Goal: Complete application form

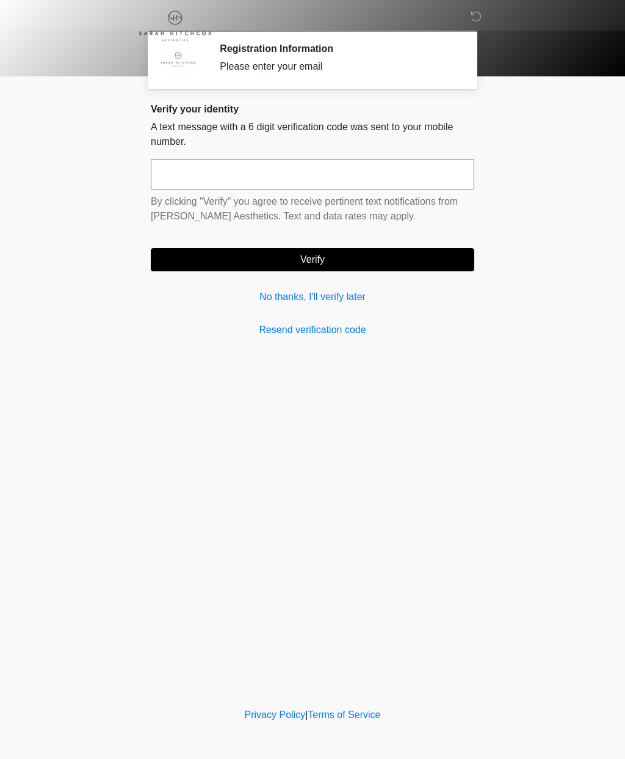
click at [341, 303] on link "No thanks, I'll verify later" at bounding box center [313, 296] width 324 height 15
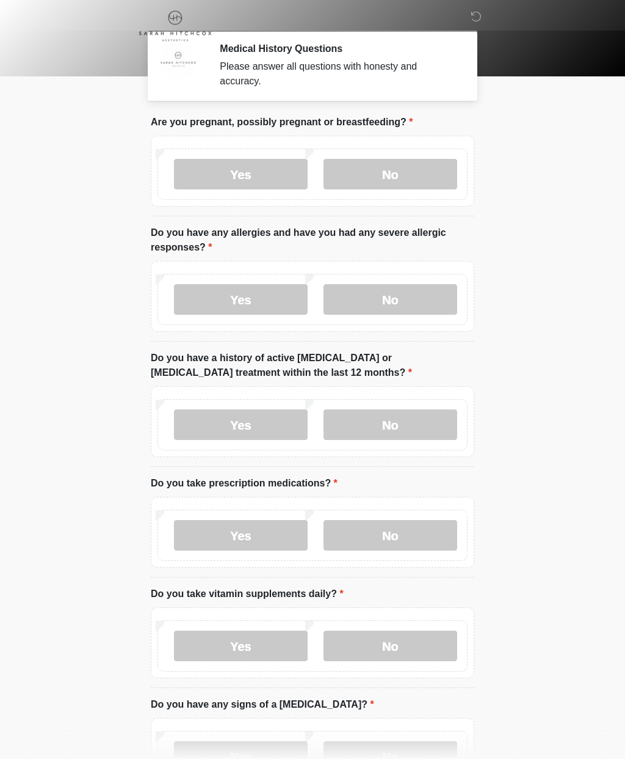
click at [371, 178] on label "No" at bounding box center [391, 174] width 134 height 31
click at [400, 299] on label "No" at bounding box center [391, 299] width 134 height 31
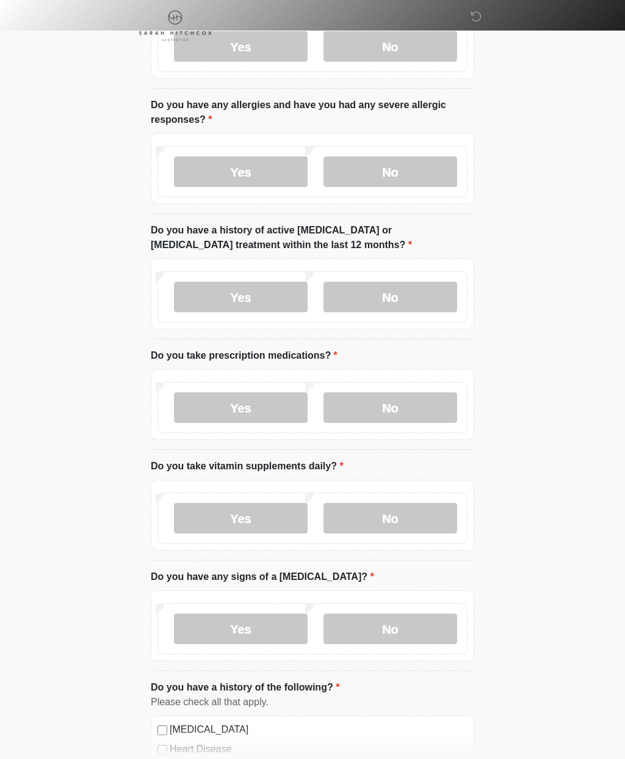
scroll to position [128, 0]
click at [433, 290] on label "No" at bounding box center [391, 296] width 134 height 31
click at [422, 416] on label "No" at bounding box center [391, 406] width 134 height 31
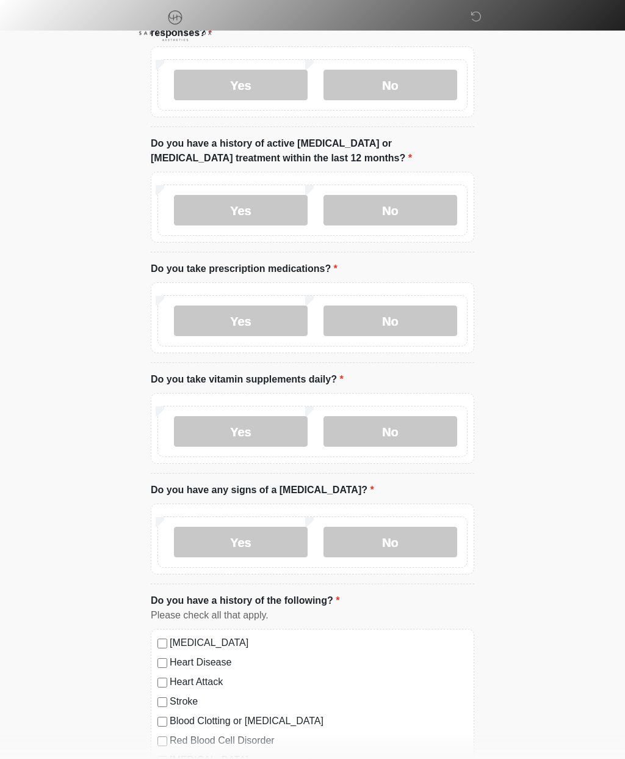
scroll to position [214, 0]
click at [285, 318] on label "Yes" at bounding box center [241, 320] width 134 height 31
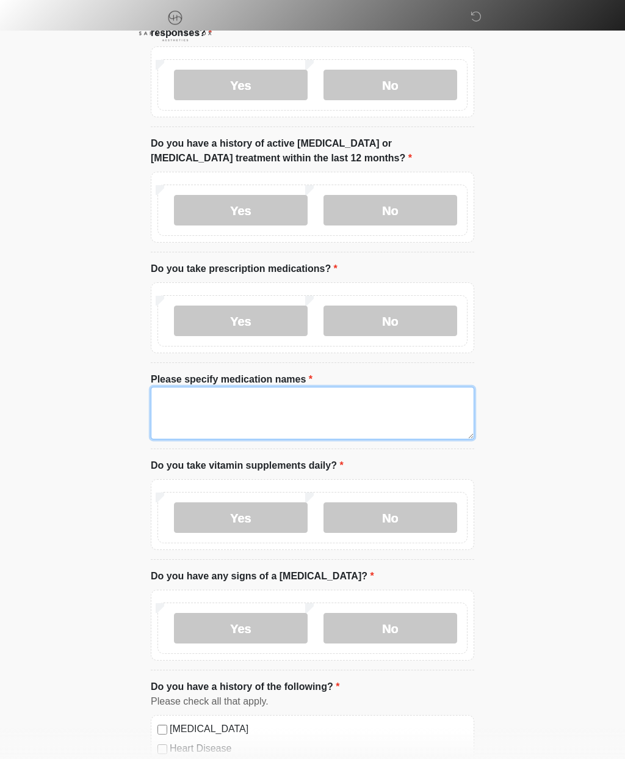
click at [309, 410] on textarea "Please specify medication names" at bounding box center [313, 413] width 324 height 53
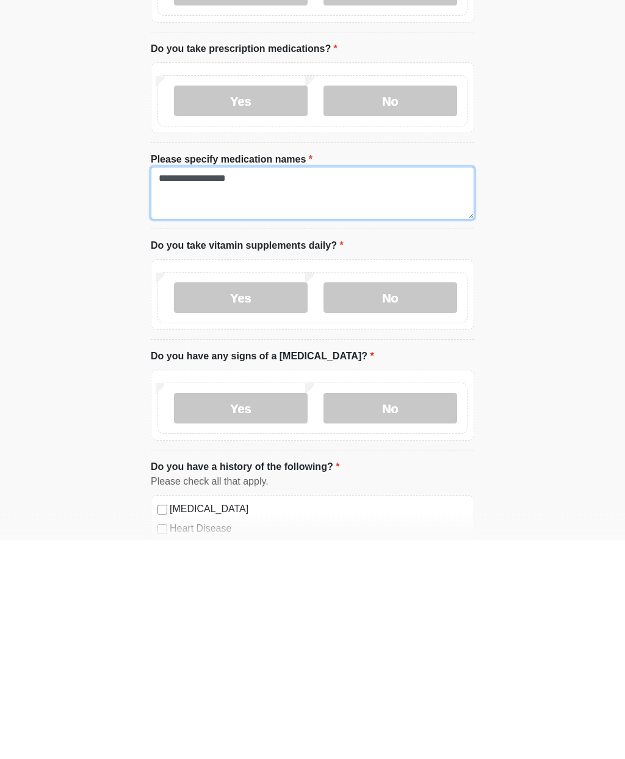
type textarea "**********"
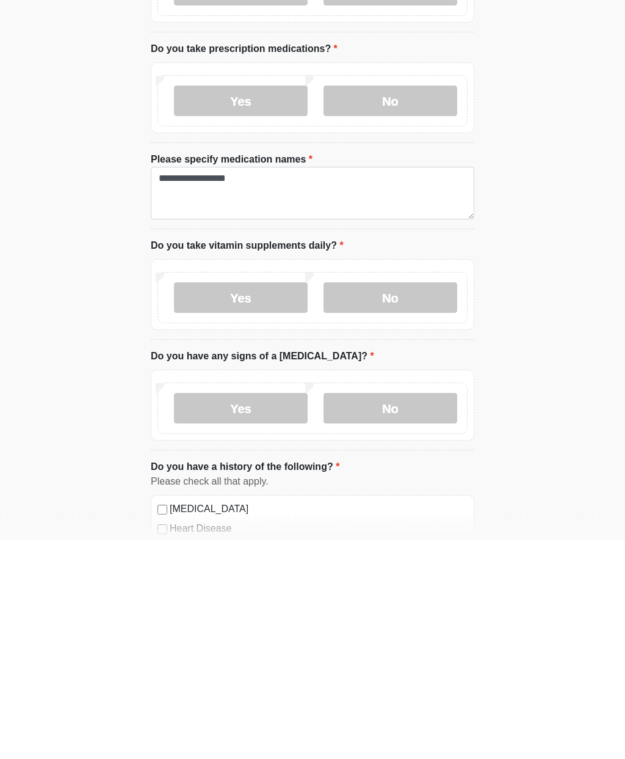
click at [286, 502] on label "Yes" at bounding box center [241, 517] width 134 height 31
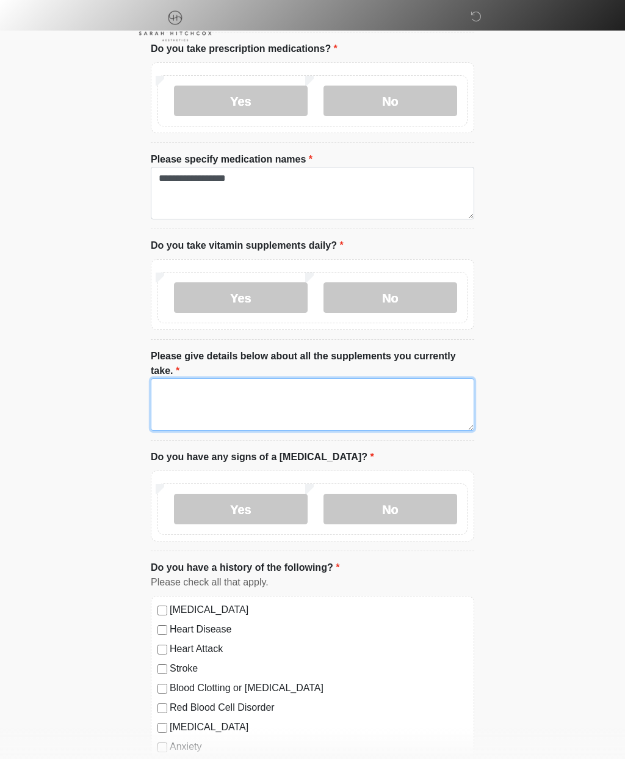
click at [284, 406] on textarea "Please give details below about all the supplements you currently take." at bounding box center [313, 404] width 324 height 53
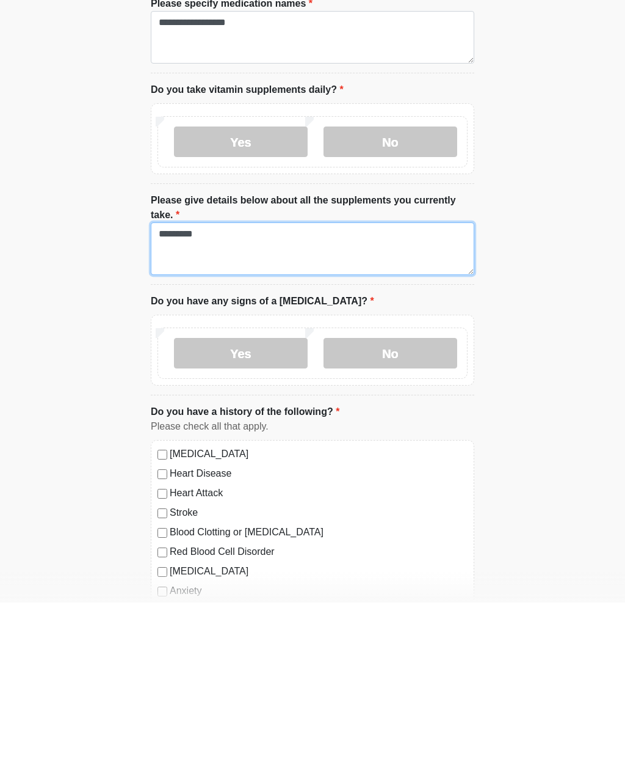
type textarea "*********"
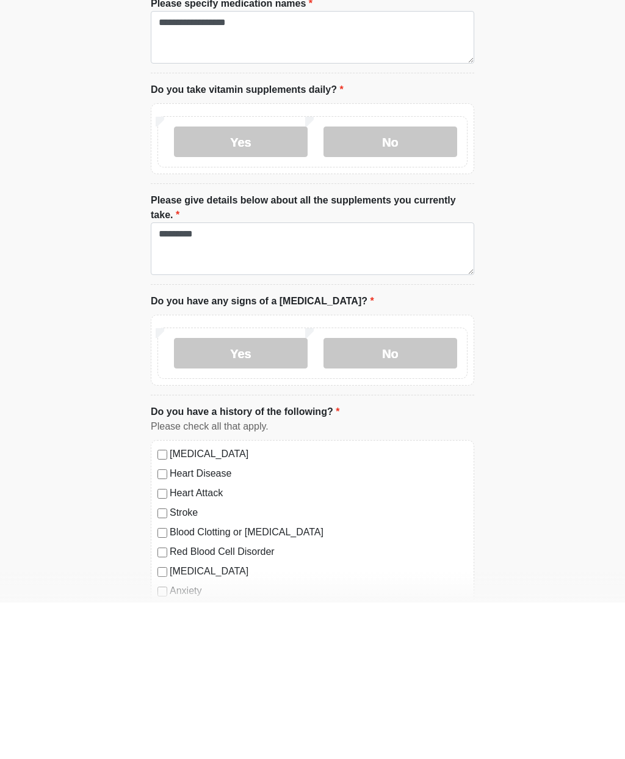
click at [374, 494] on label "No" at bounding box center [391, 509] width 134 height 31
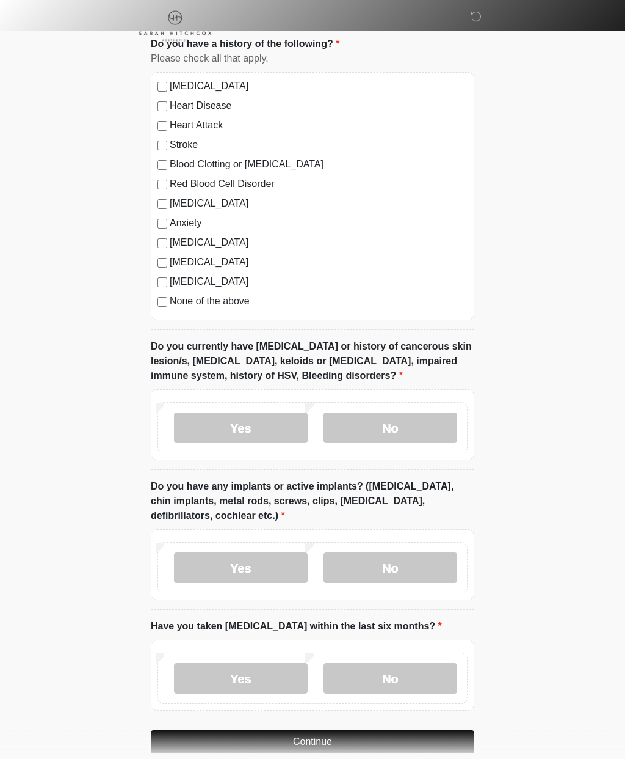
scroll to position [966, 0]
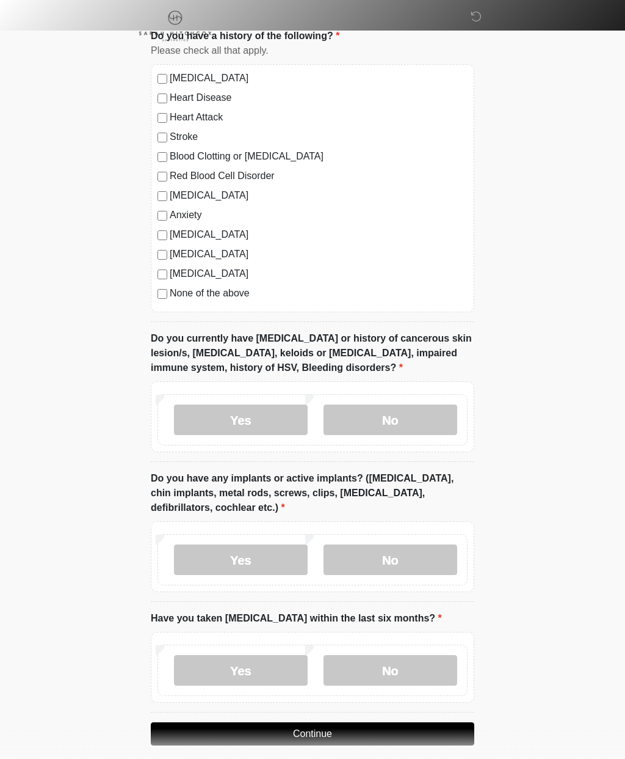
click at [385, 417] on label "No" at bounding box center [391, 419] width 134 height 31
click at [274, 557] on label "Yes" at bounding box center [241, 559] width 134 height 31
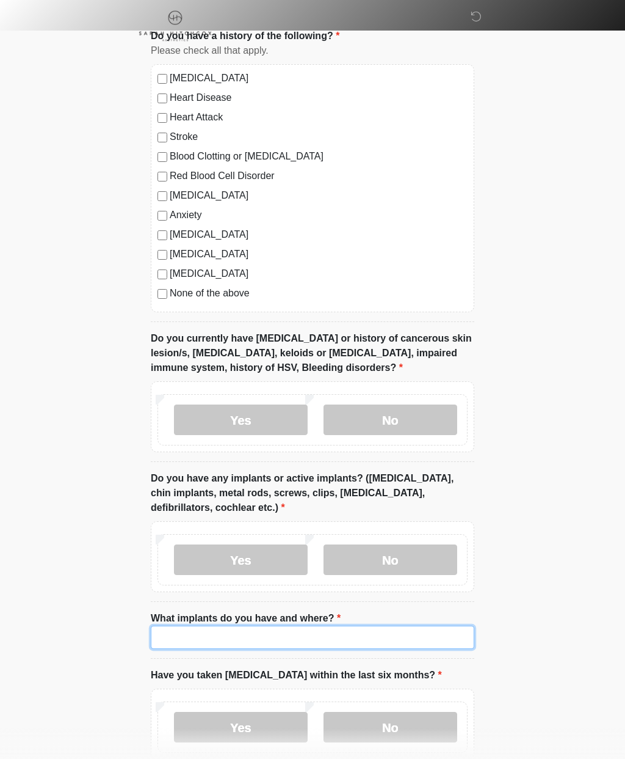
click at [246, 640] on input "What implants do you have and where?" at bounding box center [313, 636] width 324 height 23
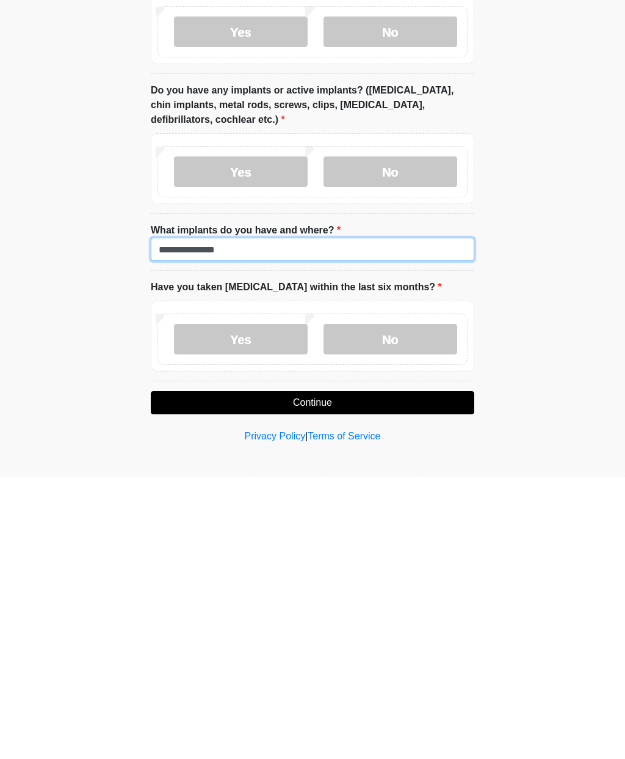
type input "**********"
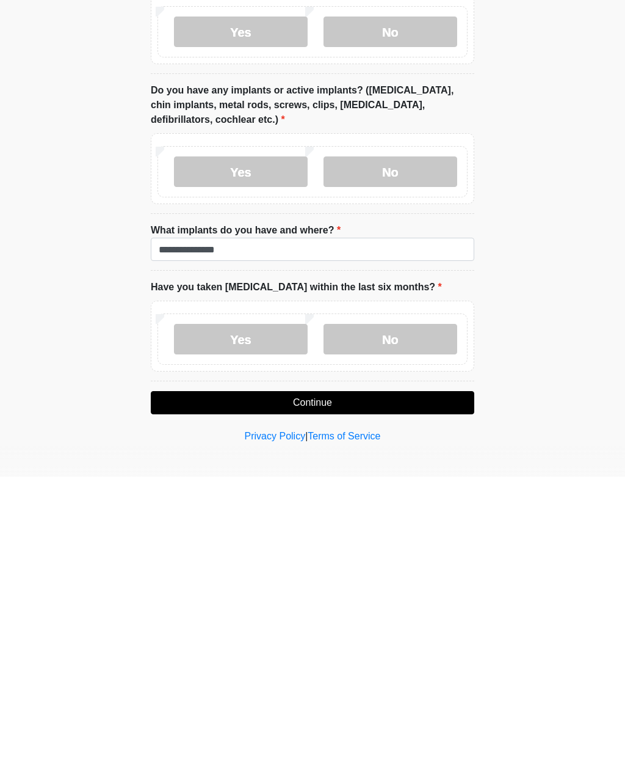
click at [421, 606] on label "No" at bounding box center [391, 621] width 134 height 31
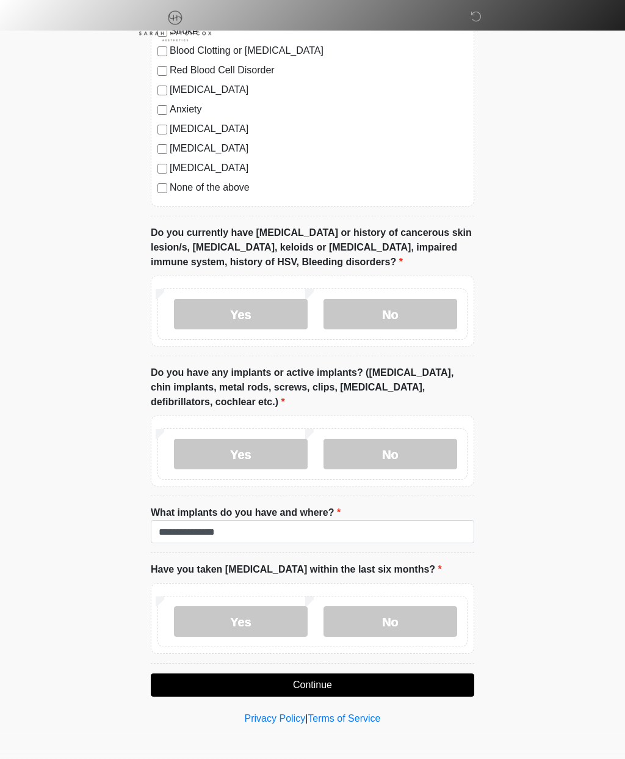
click at [339, 682] on button "Continue" at bounding box center [313, 684] width 324 height 23
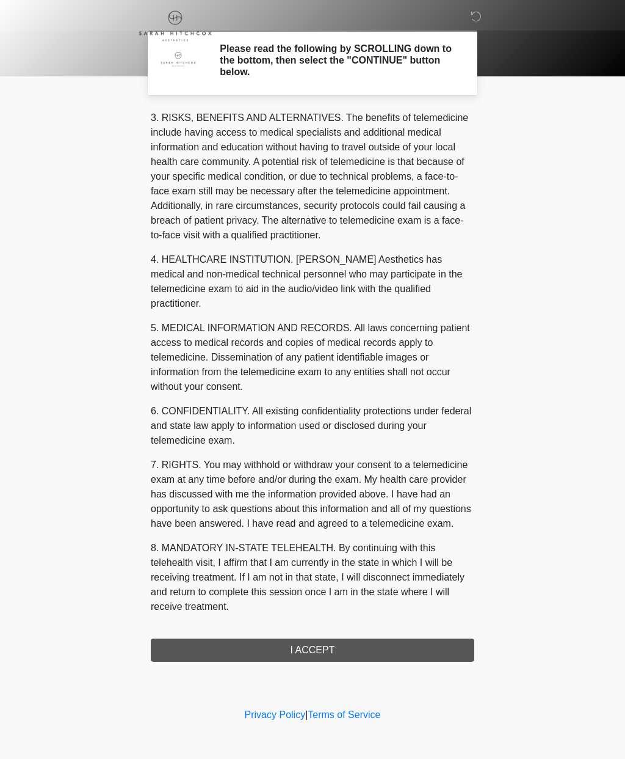
scroll to position [209, 0]
click at [322, 650] on button "I ACCEPT" at bounding box center [313, 649] width 324 height 23
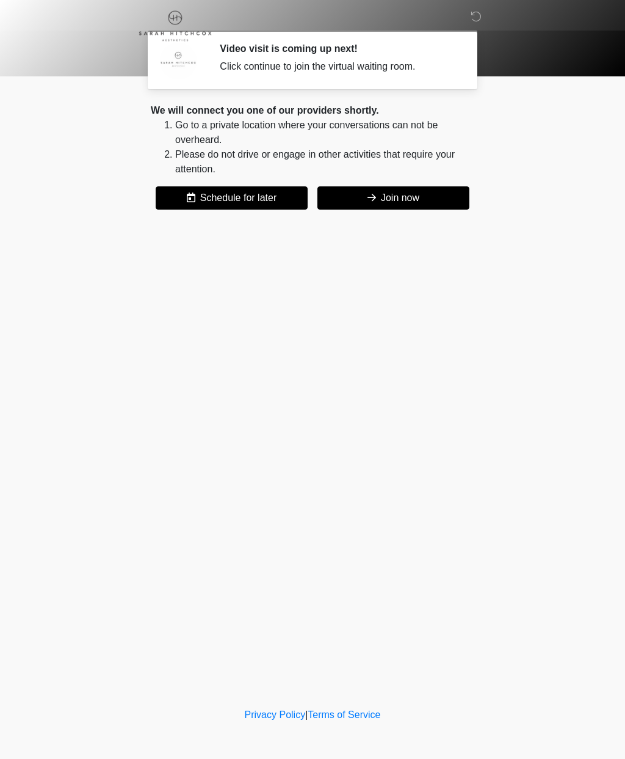
click at [426, 205] on button "Join now" at bounding box center [394, 197] width 152 height 23
